Goal: Information Seeking & Learning: Learn about a topic

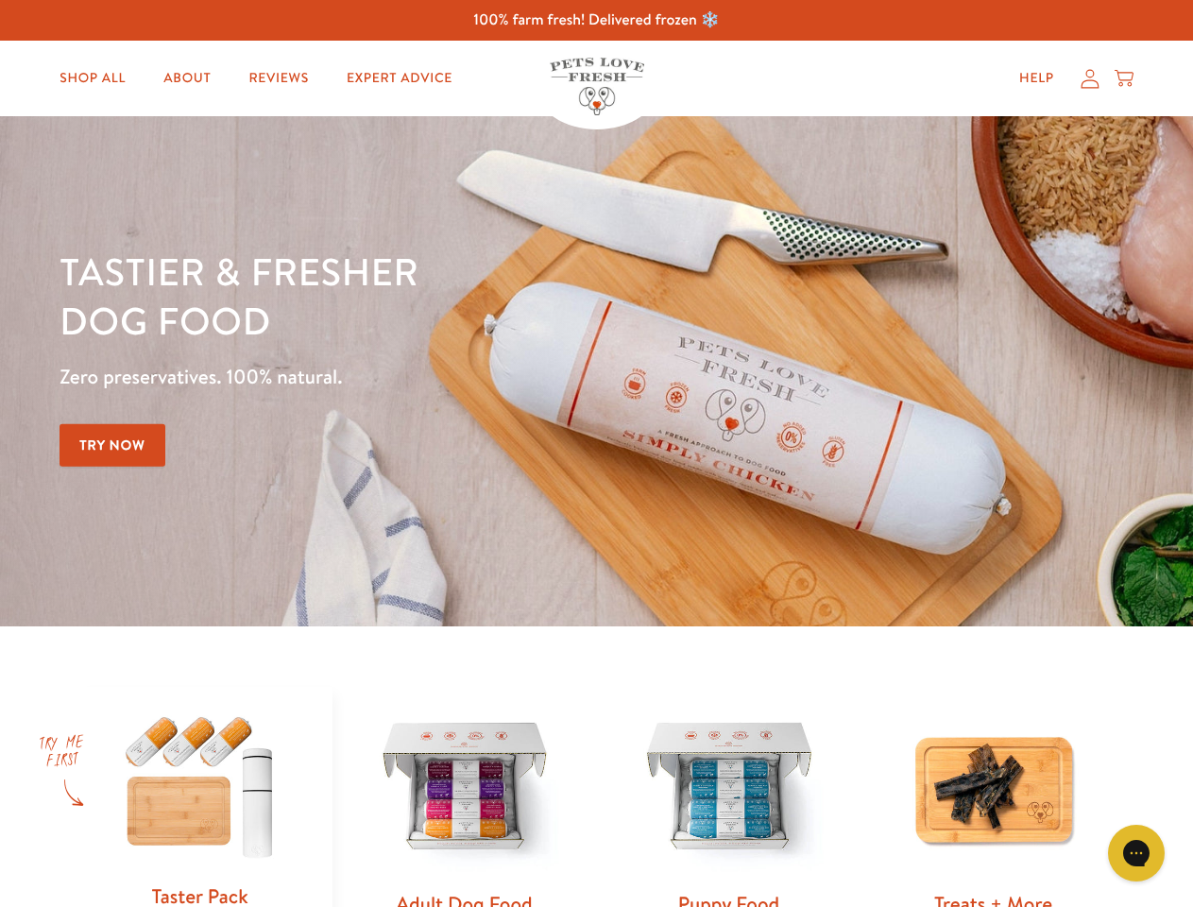
click at [596, 453] on div "Tastier & fresher dog food Zero preservatives. 100% natural. Try Now" at bounding box center [417, 370] width 716 height 249
click at [1136, 853] on icon "Gorgias live chat" at bounding box center [1136, 852] width 18 height 18
